Goal: Information Seeking & Learning: Learn about a topic

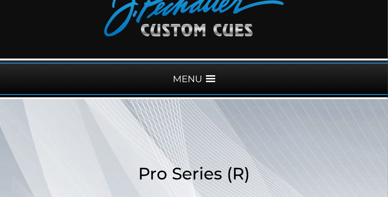
scroll to position [62, 0]
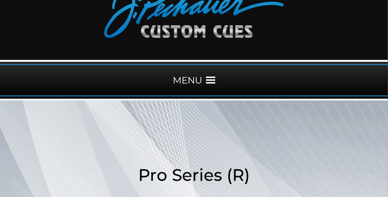
click at [213, 78] on span at bounding box center [210, 80] width 9 height 9
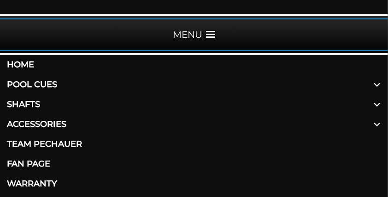
scroll to position [109, 0]
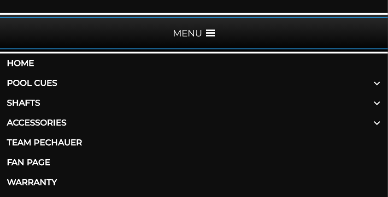
click at [24, 63] on link "Home" at bounding box center [194, 63] width 388 height 20
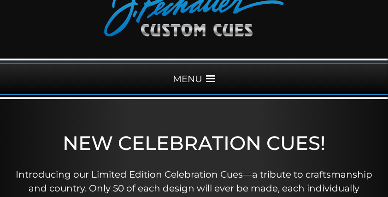
scroll to position [43, 0]
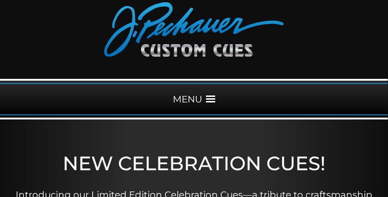
click at [206, 99] on span at bounding box center [210, 98] width 9 height 9
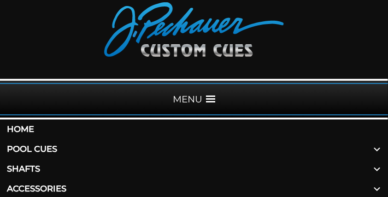
click at [41, 150] on link "Pool Cues" at bounding box center [194, 149] width 388 height 20
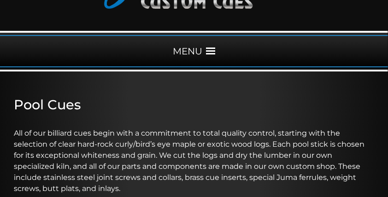
scroll to position [94, 0]
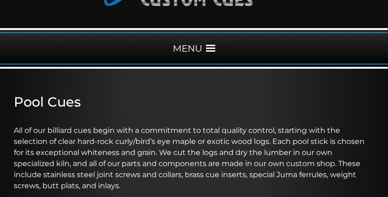
click at [204, 50] on div "MENU" at bounding box center [194, 48] width 388 height 32
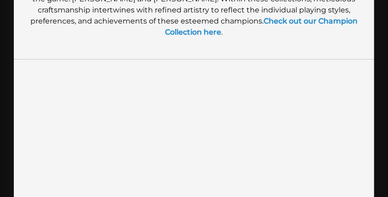
scroll to position [874, 0]
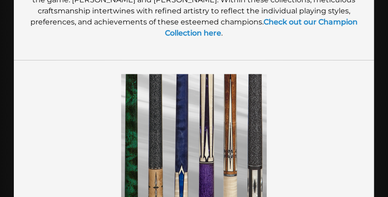
drag, startPoint x: 92, startPoint y: 111, endPoint x: 91, endPoint y: 99, distance: 11.1
click at [92, 111] on figure at bounding box center [194, 146] width 333 height 145
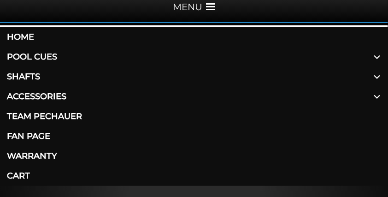
scroll to position [138, 0]
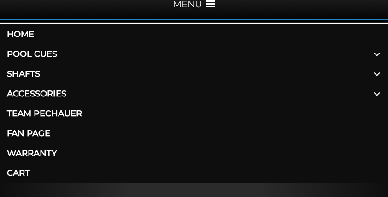
click at [10, 33] on link "Home" at bounding box center [194, 34] width 388 height 20
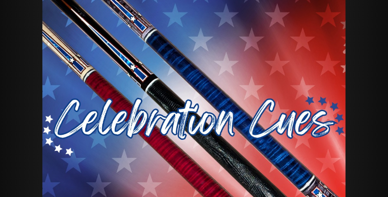
scroll to position [492, 0]
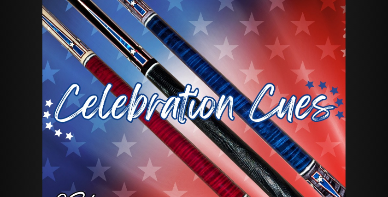
click at [137, 157] on img at bounding box center [193, 97] width 303 height 254
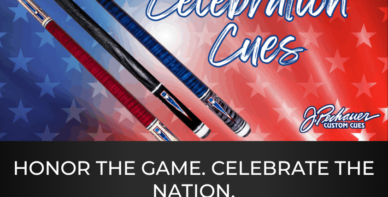
scroll to position [250, 0]
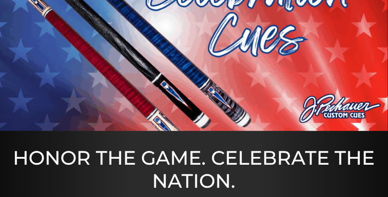
click at [379, 58] on img at bounding box center [194, 21] width 388 height 218
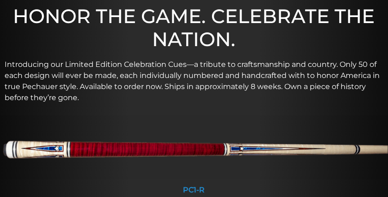
scroll to position [396, 0]
